Goal: Task Accomplishment & Management: Manage account settings

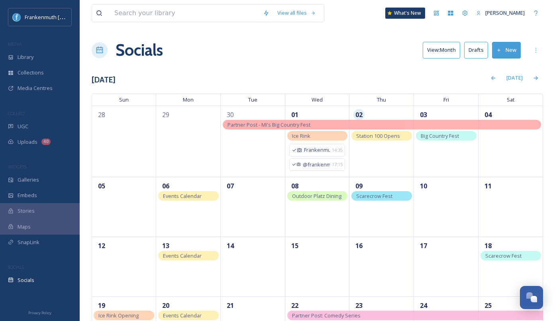
scroll to position [101, 0]
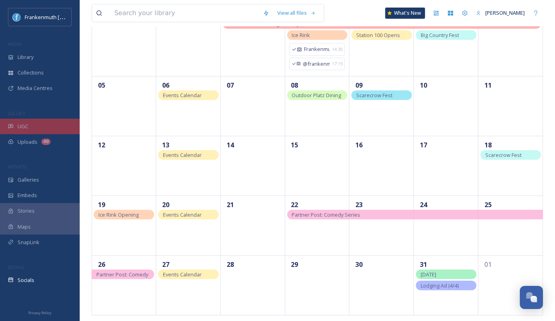
click at [50, 127] on div "UGC" at bounding box center [40, 127] width 80 height 16
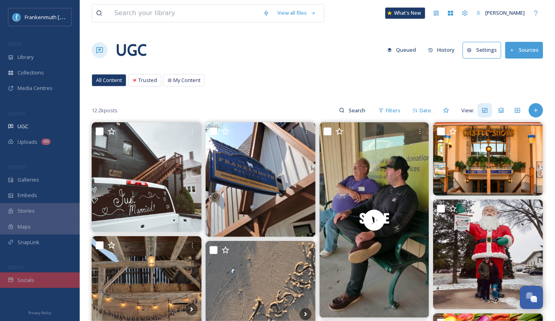
click at [50, 283] on div "Socials" at bounding box center [40, 280] width 80 height 16
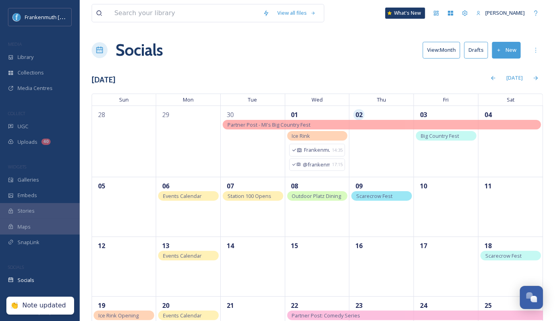
click at [229, 78] on div "[DATE]" at bounding box center [328, 78] width 427 height 16
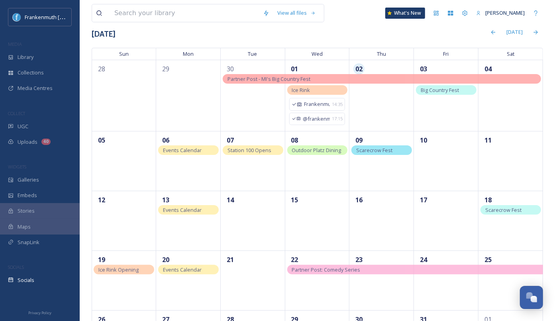
scroll to position [48, 0]
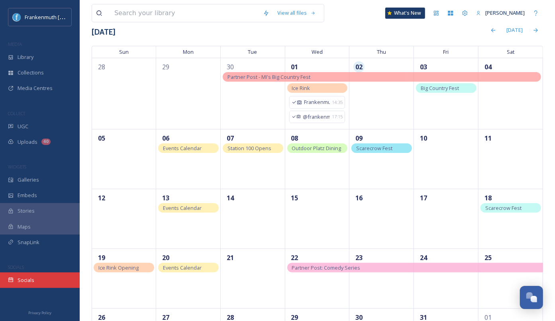
click at [40, 284] on div "Socials" at bounding box center [40, 280] width 80 height 16
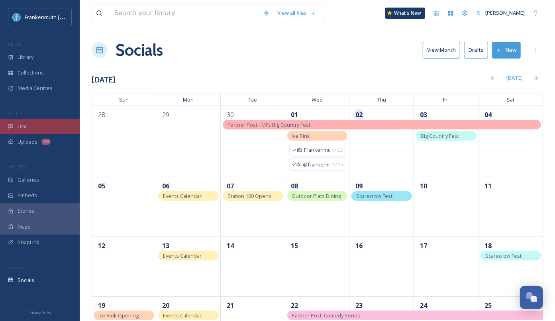
click at [58, 131] on div "UGC" at bounding box center [40, 127] width 80 height 16
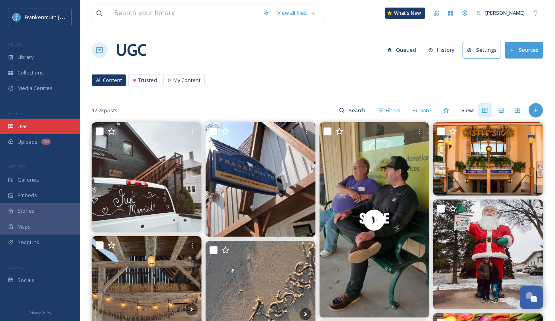
click at [34, 120] on div "UGC" at bounding box center [40, 127] width 80 height 16
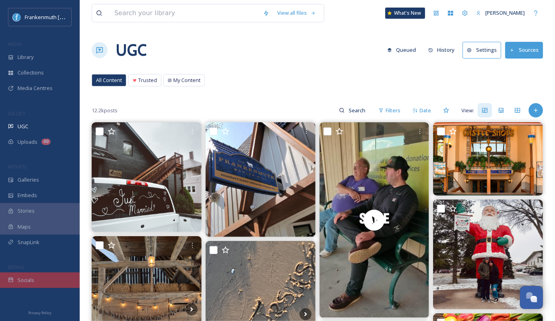
click at [43, 276] on div "Socials" at bounding box center [40, 280] width 80 height 16
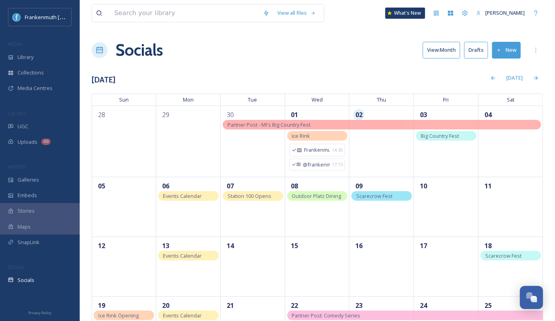
click at [318, 63] on div "View all files What's New [PERSON_NAME] Socials View: Month Drafts New [DATE] […" at bounding box center [317, 212] width 475 height 424
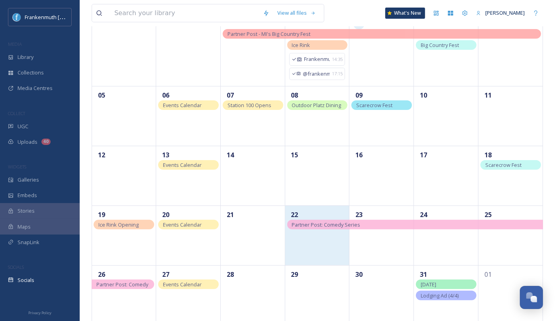
scroll to position [92, 0]
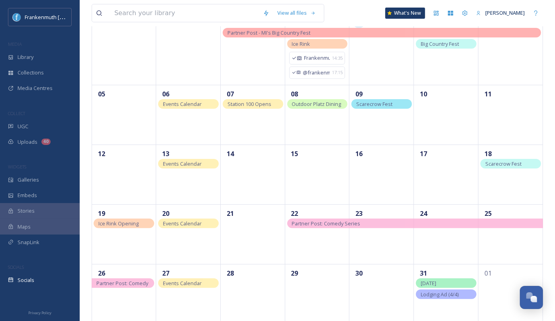
click at [350, 220] on span "Partner Post: Comedy Series" at bounding box center [326, 223] width 68 height 7
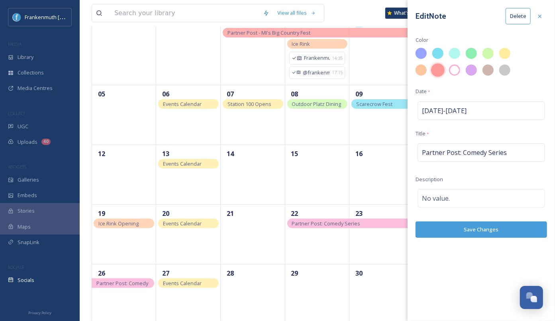
click at [437, 72] on div at bounding box center [438, 71] width 14 height 14
click at [457, 236] on div "Edit Note Delete Color Date * [DATE] - [DATE] Title * Partner Post: Comedy Seri…" at bounding box center [480, 123] width 147 height 246
click at [457, 231] on button "Save Changes" at bounding box center [480, 229] width 131 height 16
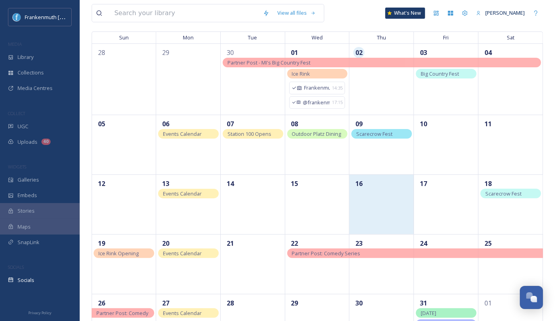
scroll to position [101, 0]
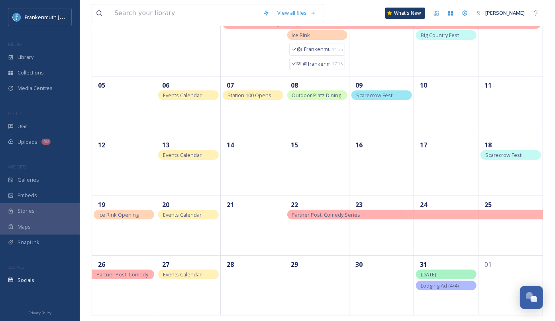
click at [452, 288] on div "Lodging Ad (4/4)" at bounding box center [446, 286] width 61 height 10
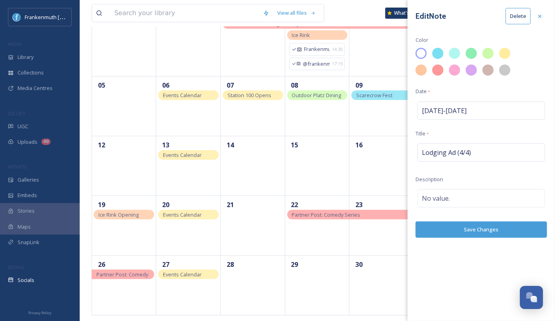
click at [525, 16] on button "Delete" at bounding box center [517, 16] width 25 height 16
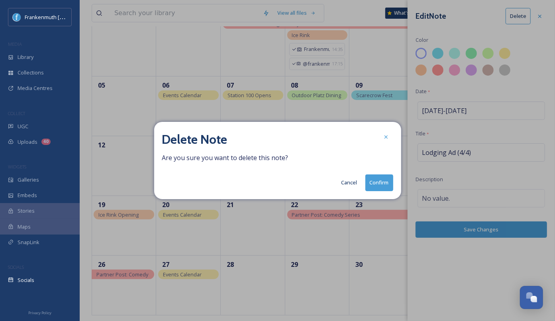
click at [388, 182] on button "Confirm" at bounding box center [379, 182] width 28 height 16
